Goal: Information Seeking & Learning: Find specific fact

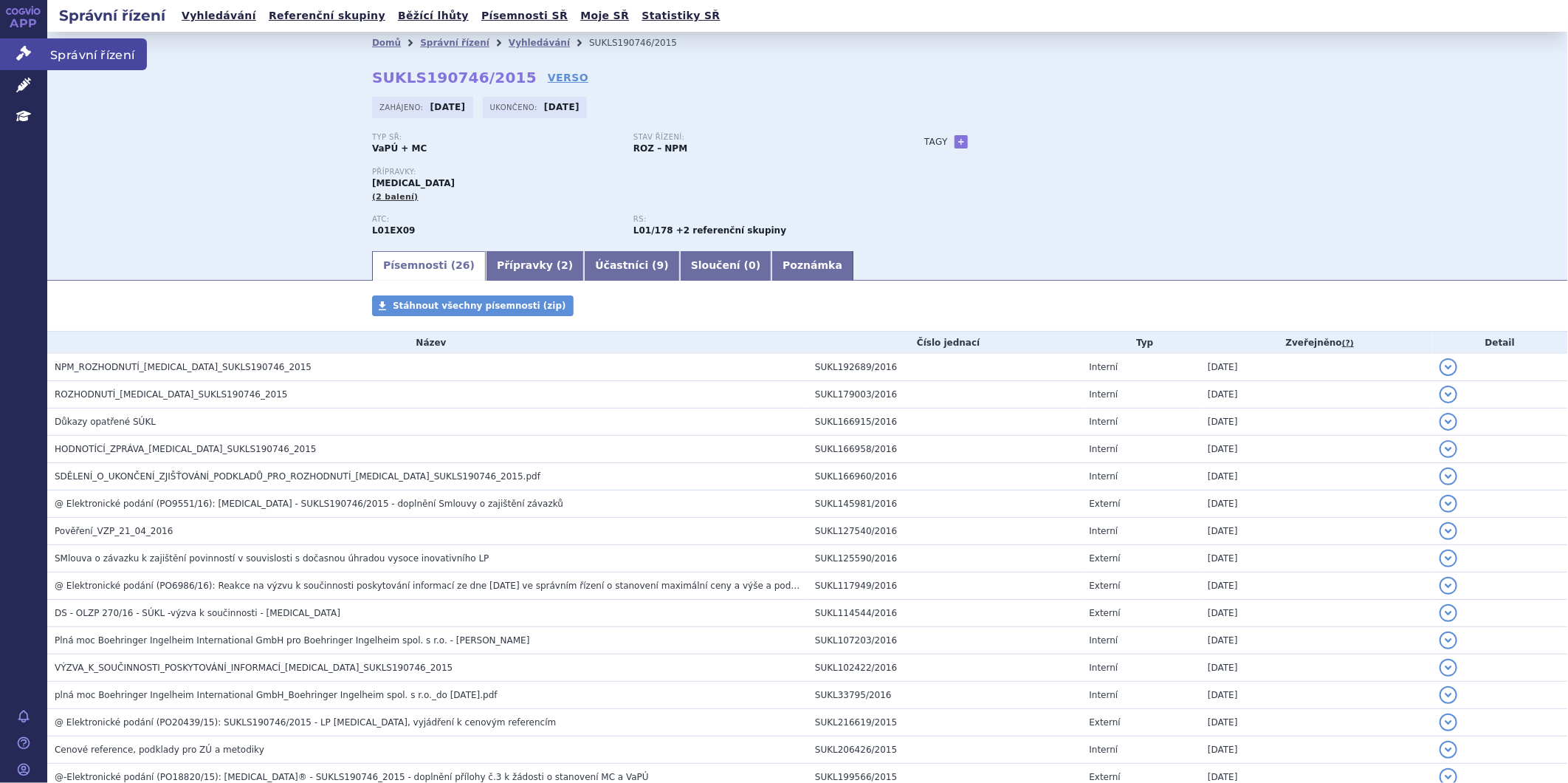
click at [20, 54] on icon at bounding box center [23, 52] width 15 height 15
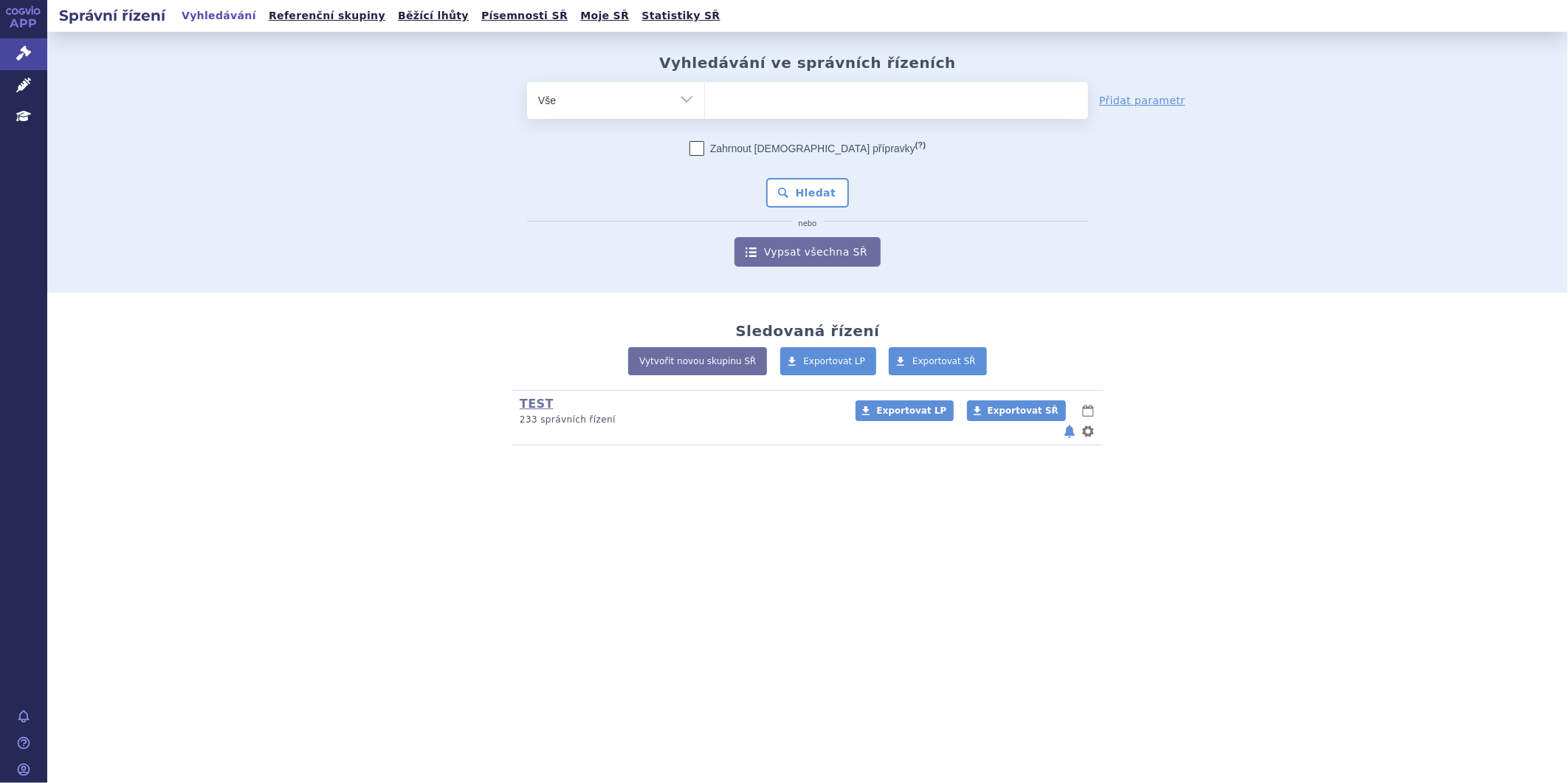
click at [838, 85] on ul at bounding box center [896, 97] width 383 height 31
click at [705, 85] on select at bounding box center [704, 100] width 1 height 37
click at [857, 110] on ul at bounding box center [896, 97] width 383 height 31
click at [705, 110] on select at bounding box center [704, 100] width 1 height 37
type input "el"
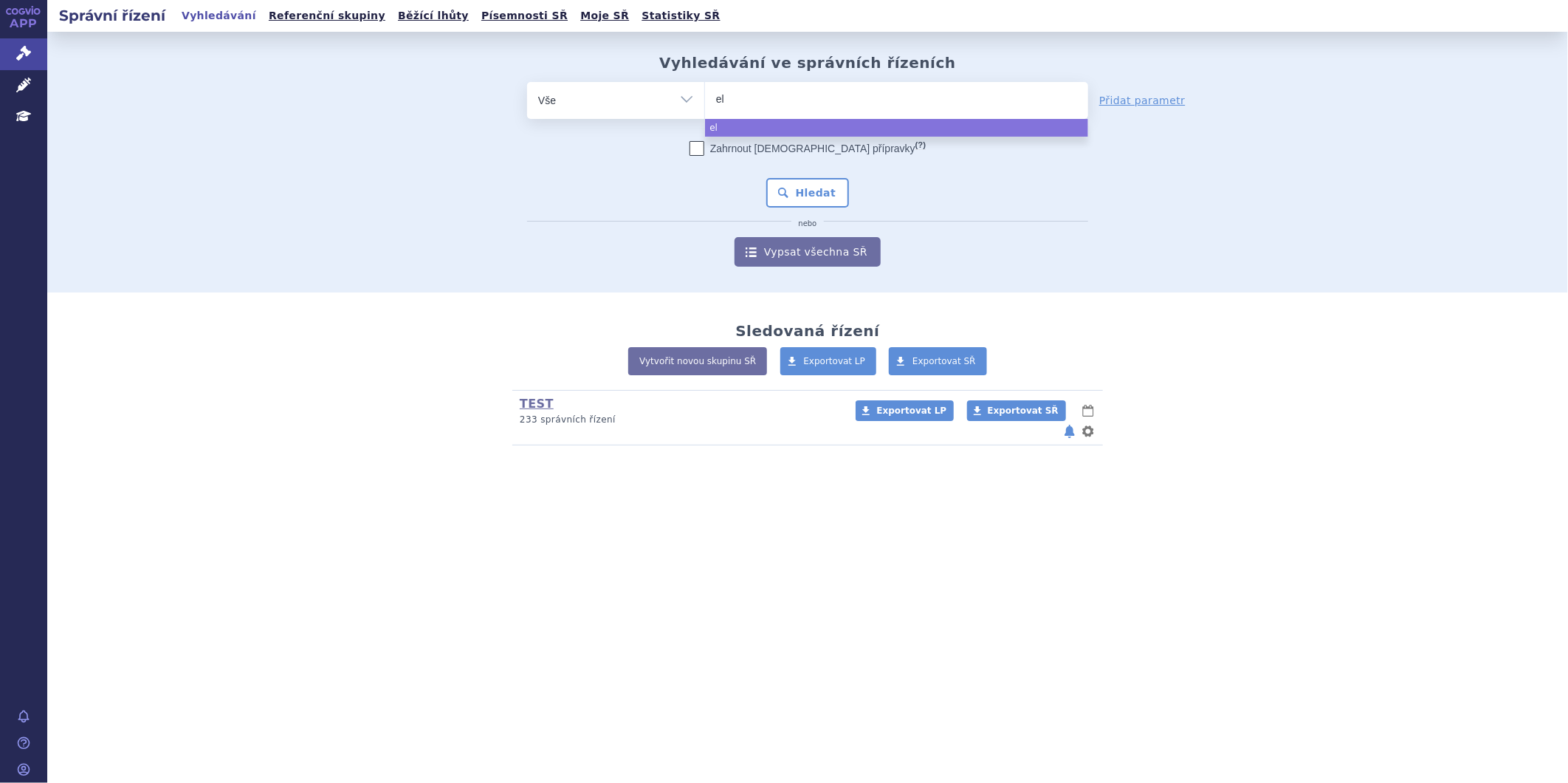
type input "elo"
type input "elotu"
type input "elotuzu"
type input "elotuzuma"
type input "elotuzumab"
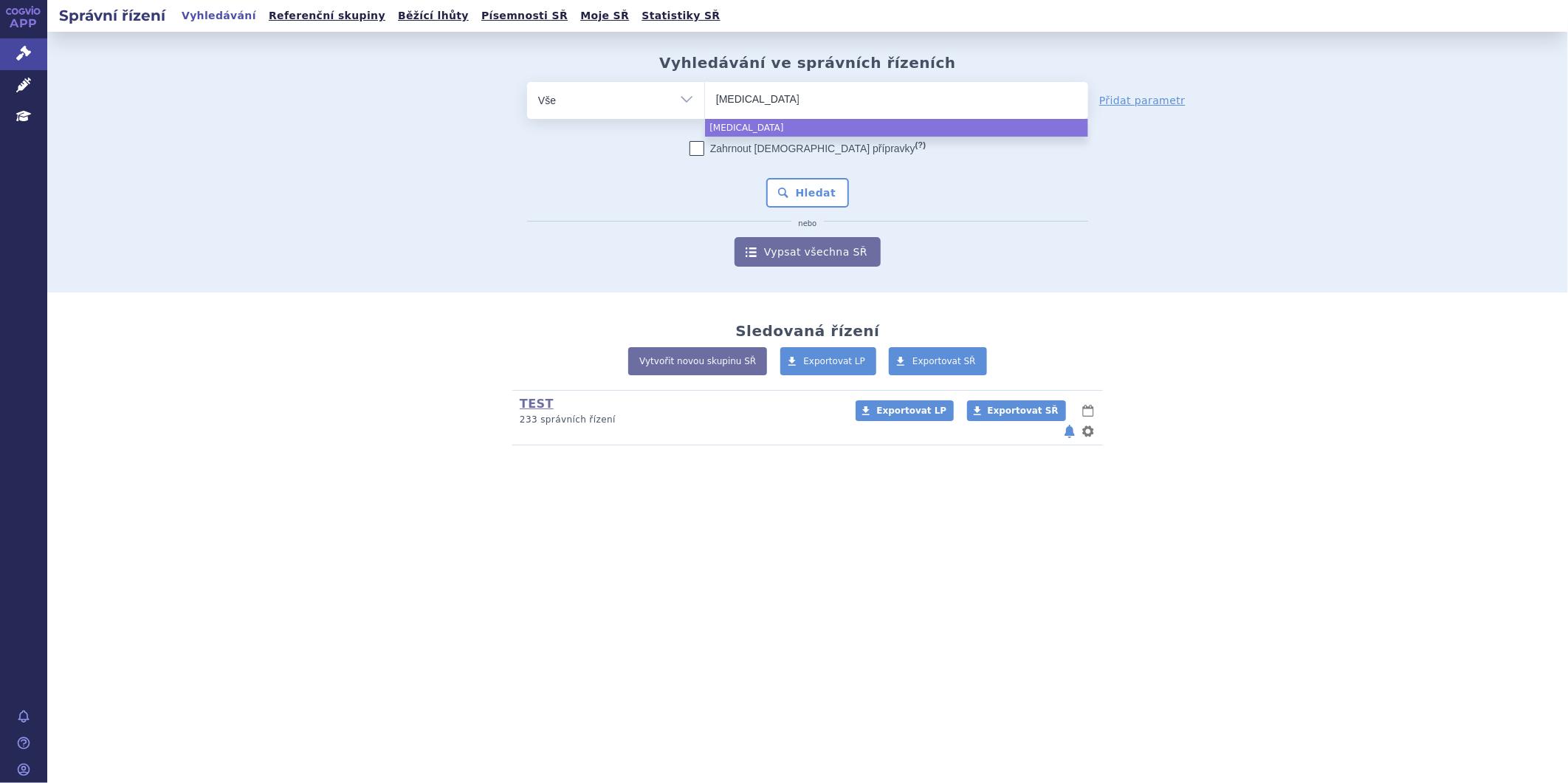
select select "elotuzumab"
click at [828, 180] on button "Hledat" at bounding box center [808, 192] width 83 height 29
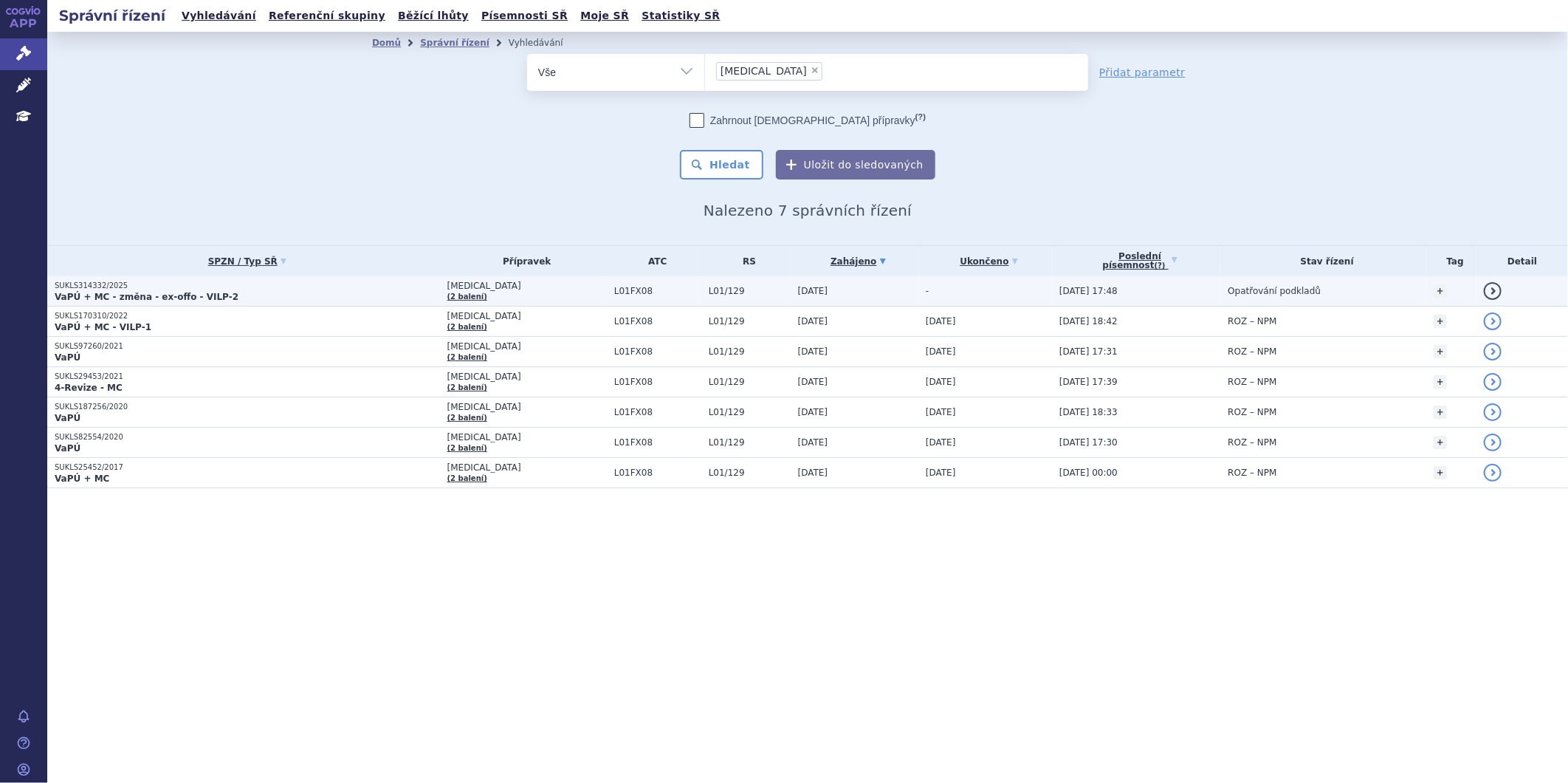
click at [330, 286] on p "SUKLS314332/2025" at bounding box center [246, 285] width 385 height 11
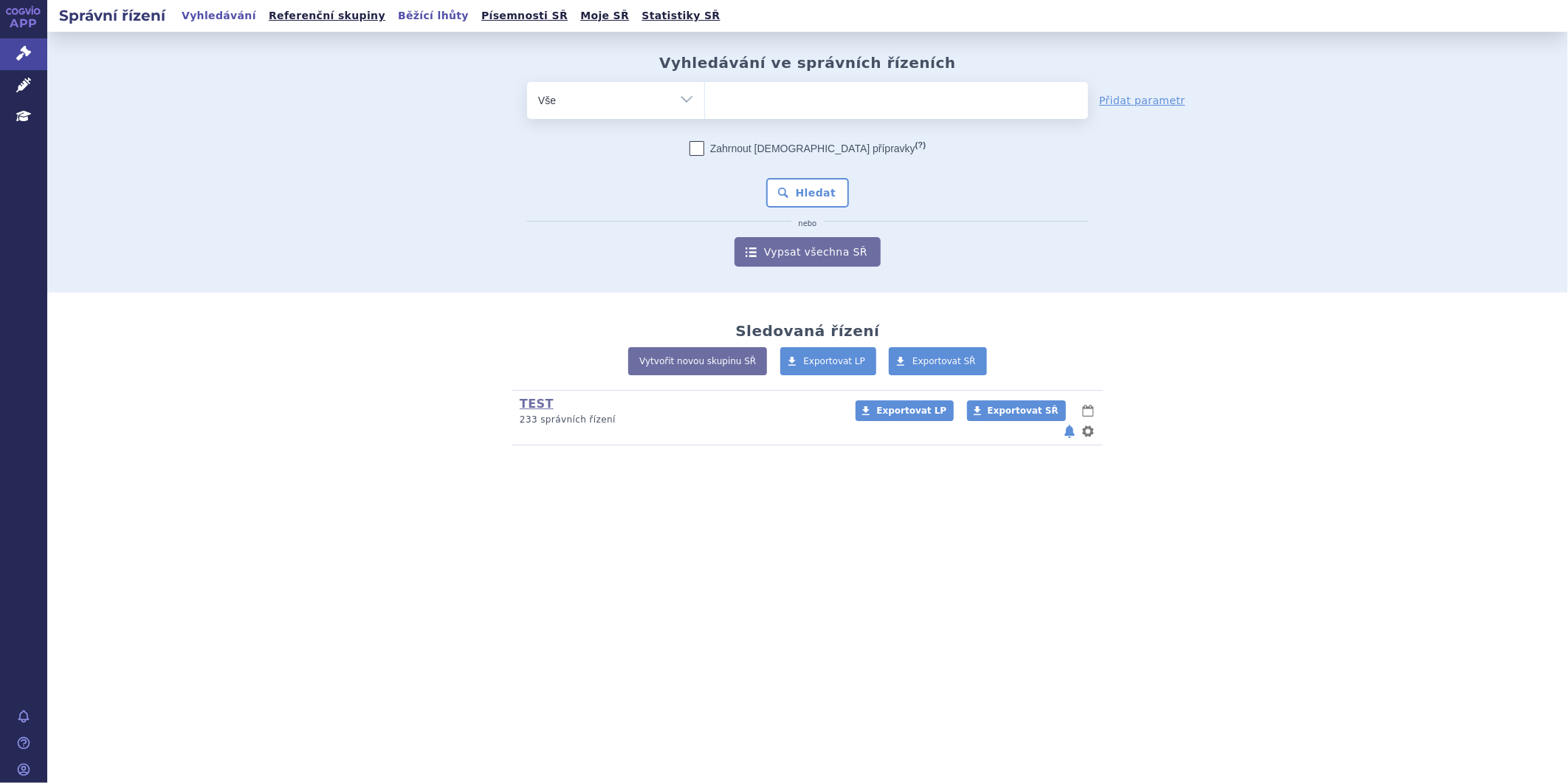
click at [394, 16] on link "Běžící lhůty" at bounding box center [433, 16] width 80 height 20
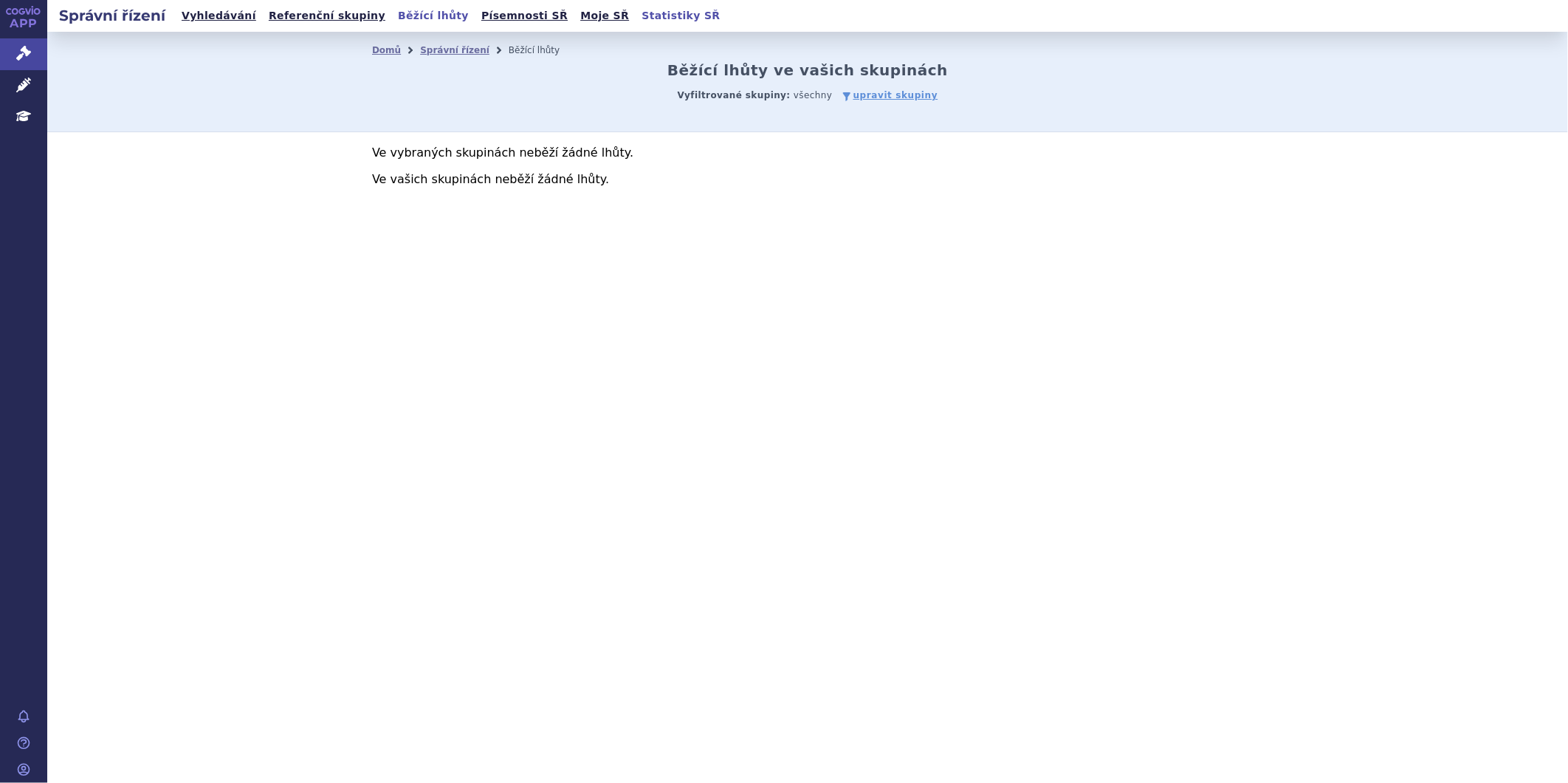
click at [637, 9] on link "Statistiky SŘ" at bounding box center [681, 16] width 87 height 20
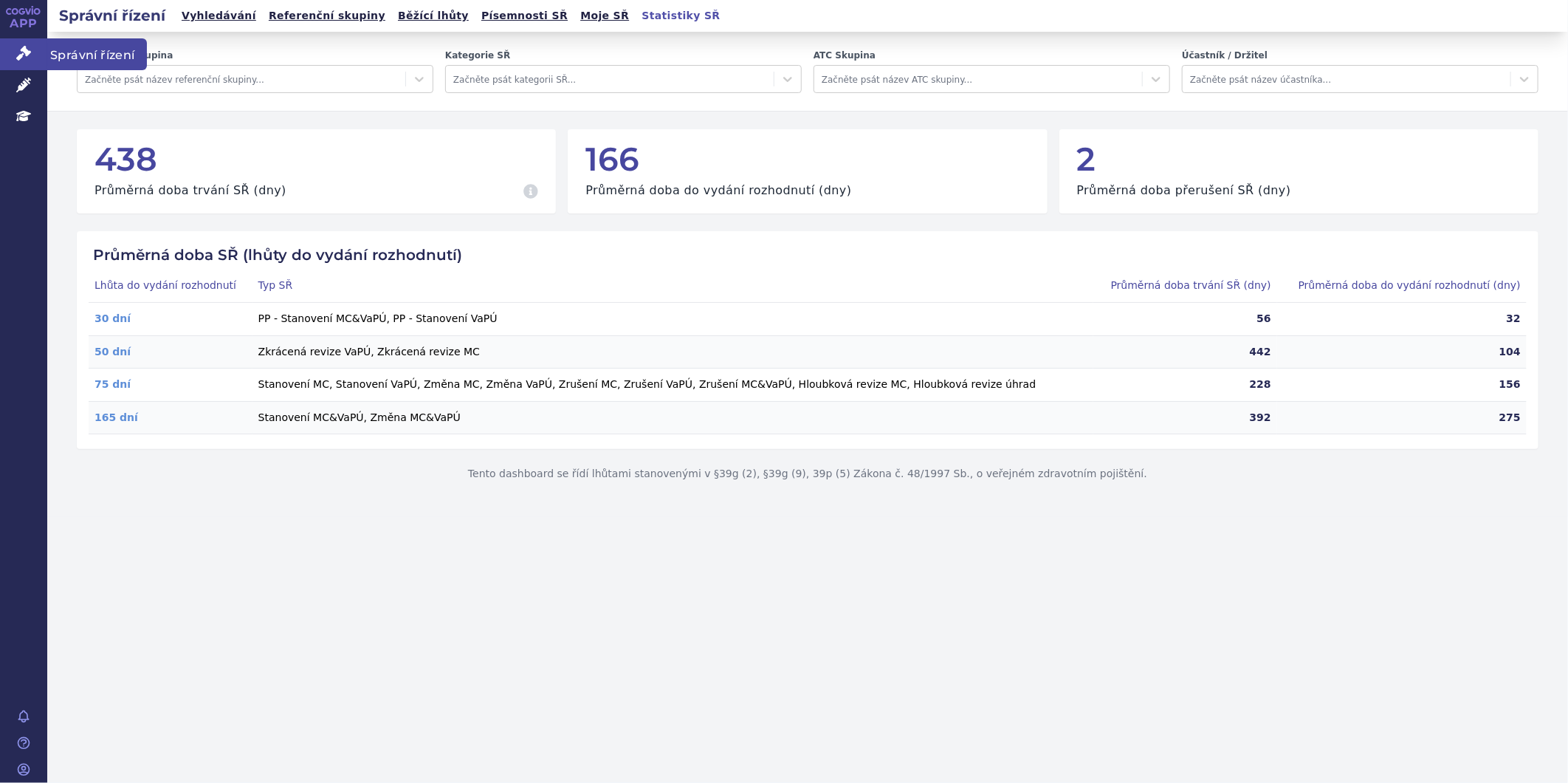
click at [18, 54] on icon at bounding box center [23, 52] width 15 height 15
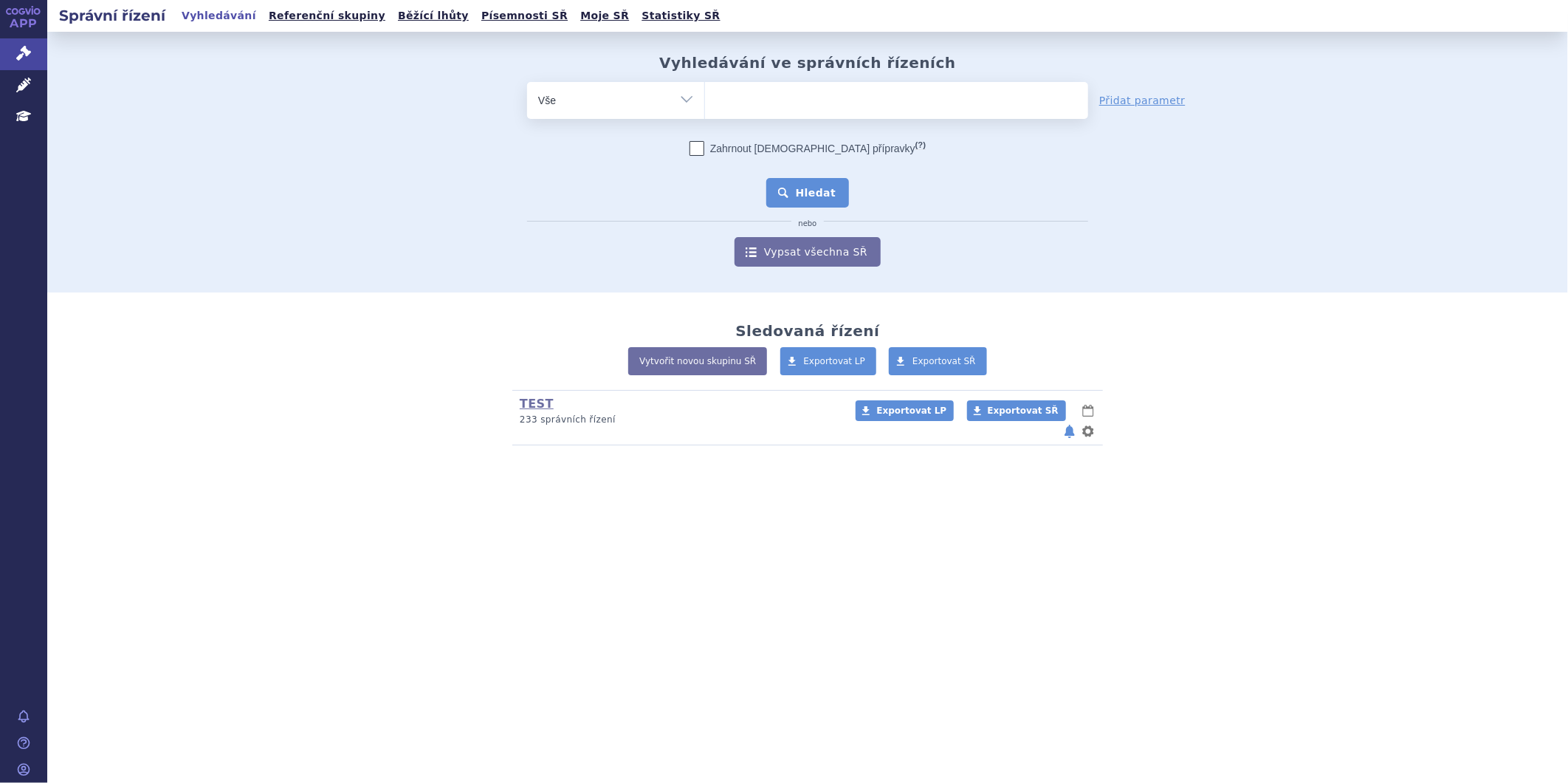
click at [835, 193] on button "Hledat" at bounding box center [808, 192] width 83 height 29
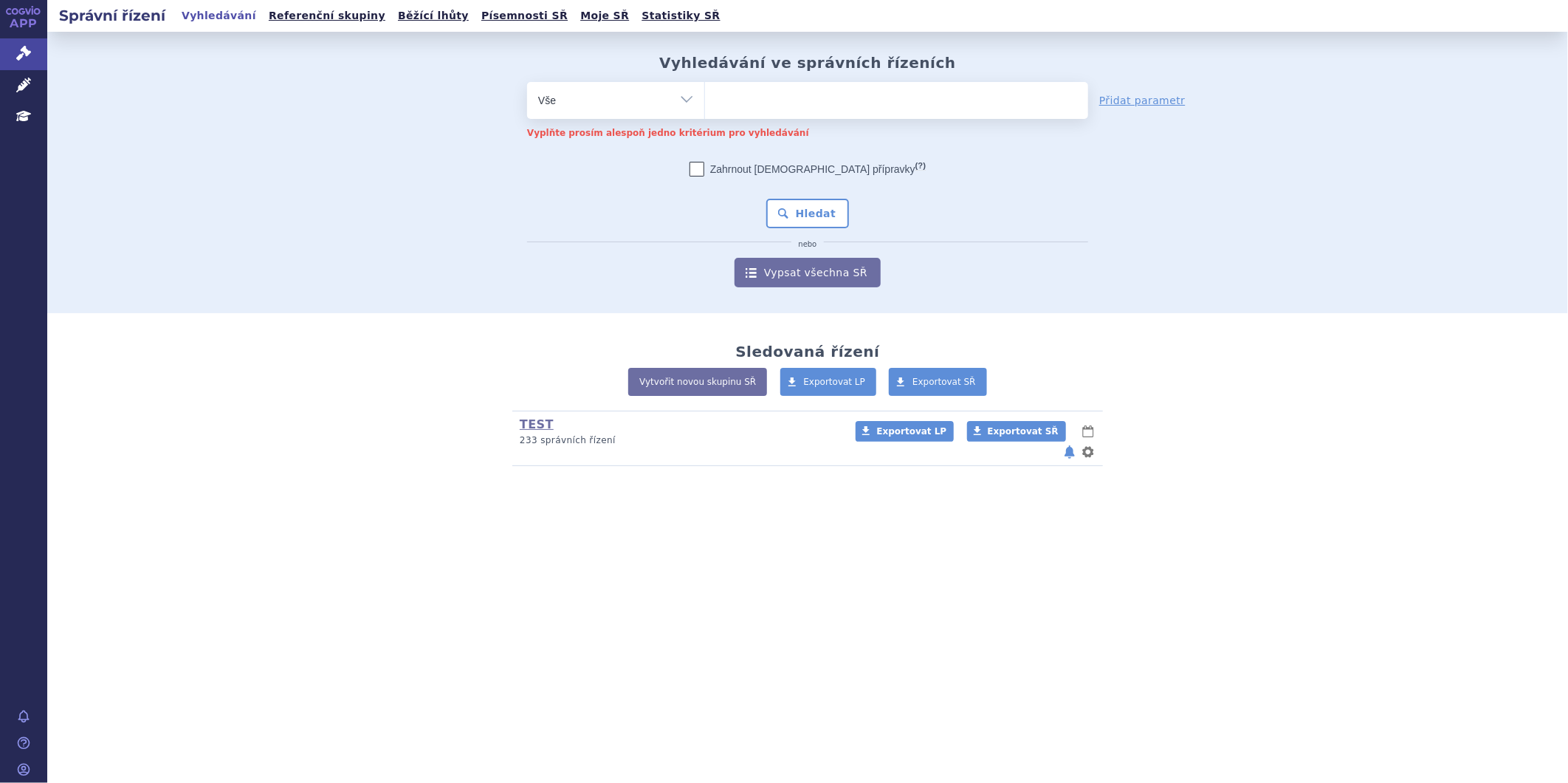
click at [679, 94] on select "Vše Spisová značka Typ SŘ Přípravek/SUKL kód Účastník/Držitel" at bounding box center [615, 98] width 177 height 33
click at [416, 329] on div "Sledovaná řízení Vytvořit novou skupinu SŘ Exportovat LP Exportovat SŘ TEST (be…" at bounding box center [808, 405] width 1520 height 182
